Goal: Leave review/rating

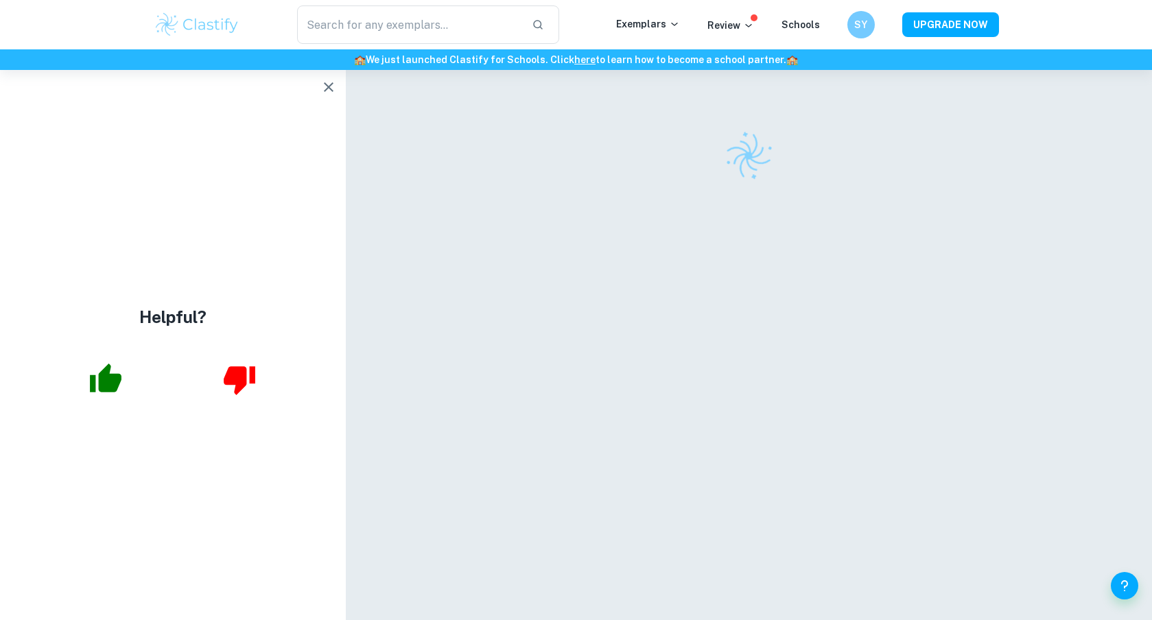
scroll to position [70, 0]
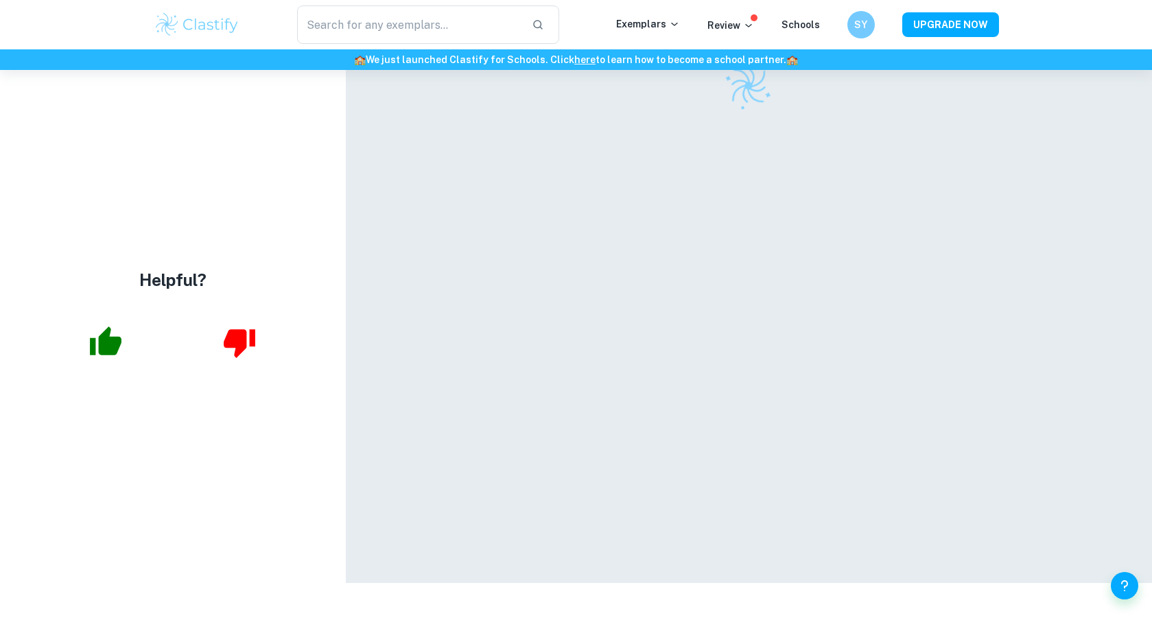
click at [332, 76] on div "Helpful?" at bounding box center [173, 308] width 346 height 550
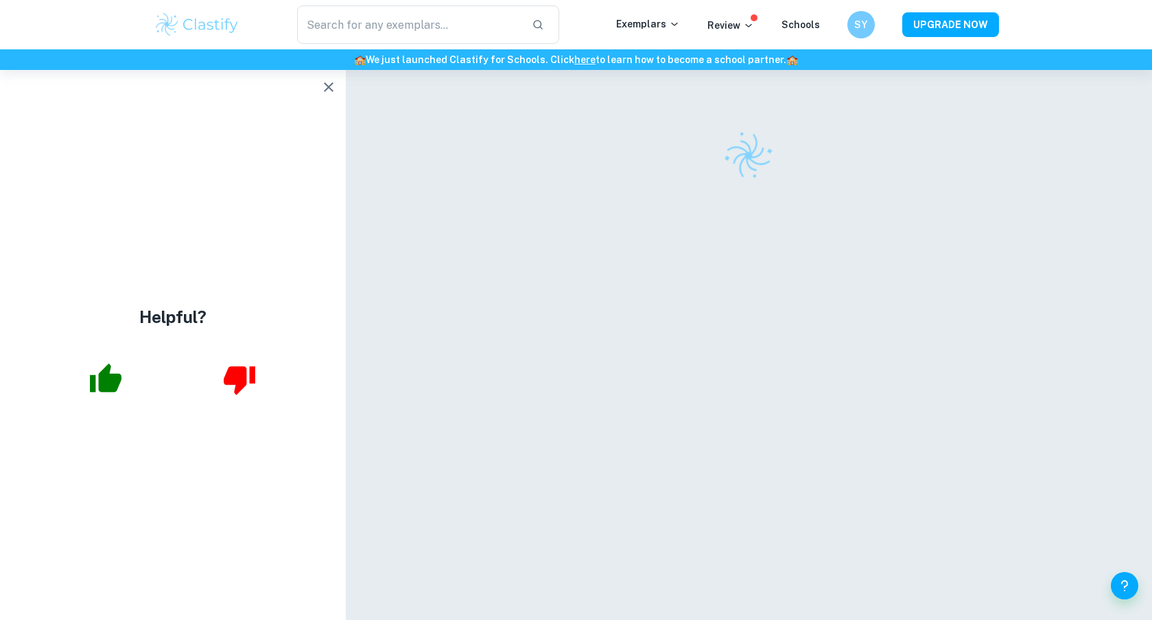
click at [320, 95] on button "button" at bounding box center [328, 86] width 27 height 27
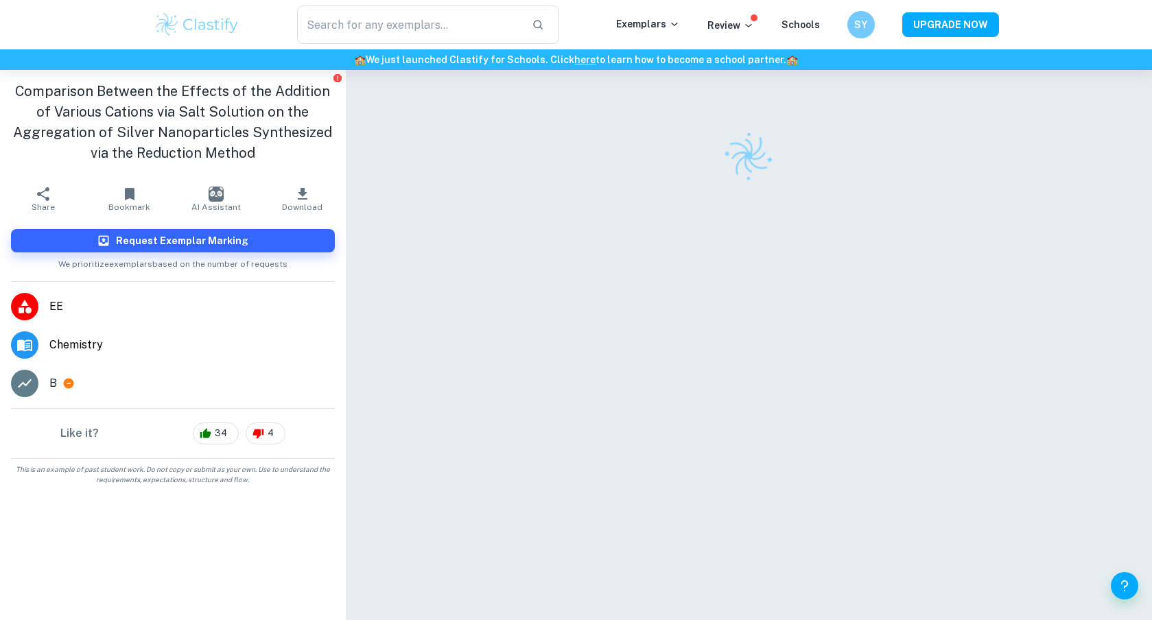
click at [754, 287] on div at bounding box center [748, 361] width 686 height 583
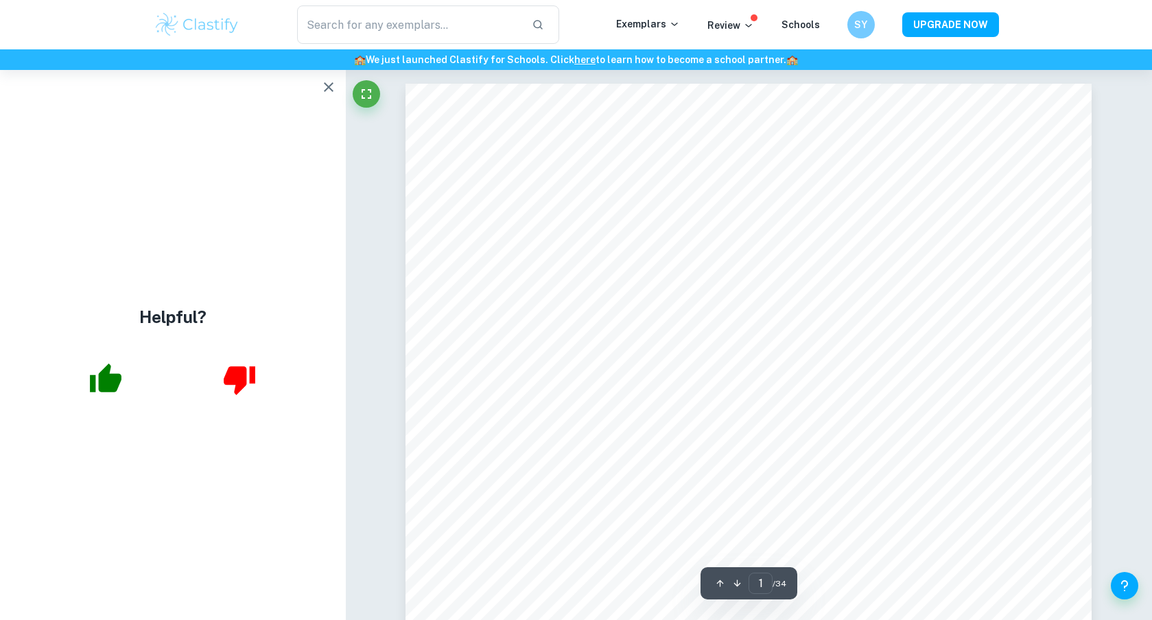
type input "2"
